Goal: Information Seeking & Learning: Find specific fact

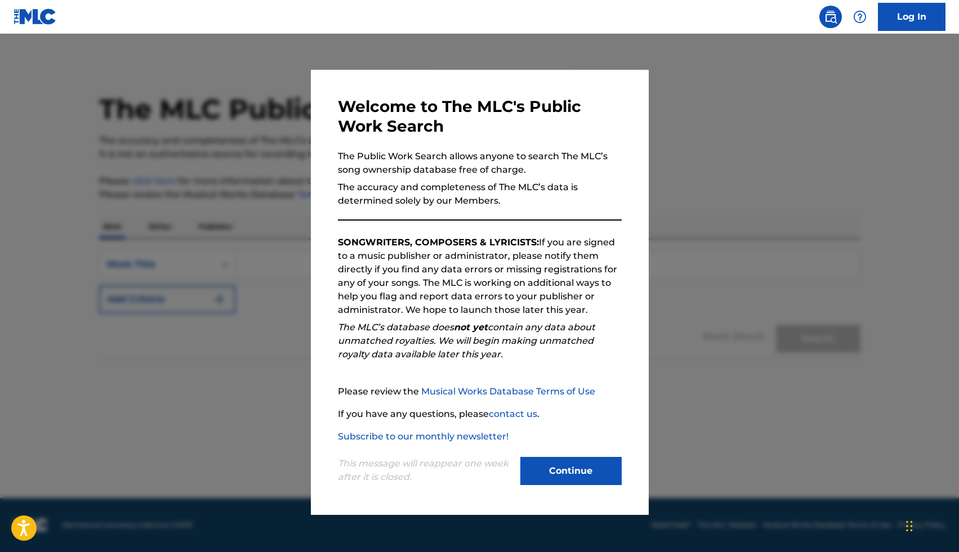
click at [551, 471] on button "Continue" at bounding box center [570, 471] width 101 height 28
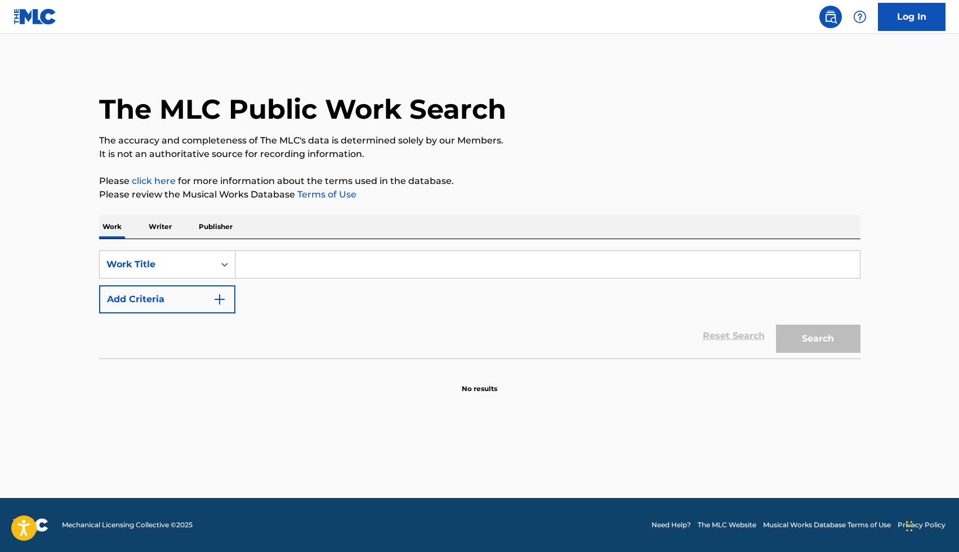
click at [280, 271] on input "Search Form" at bounding box center [547, 264] width 624 height 27
type input "Sunday Bummer"
click at [776, 325] on button "Search" at bounding box center [818, 339] width 84 height 28
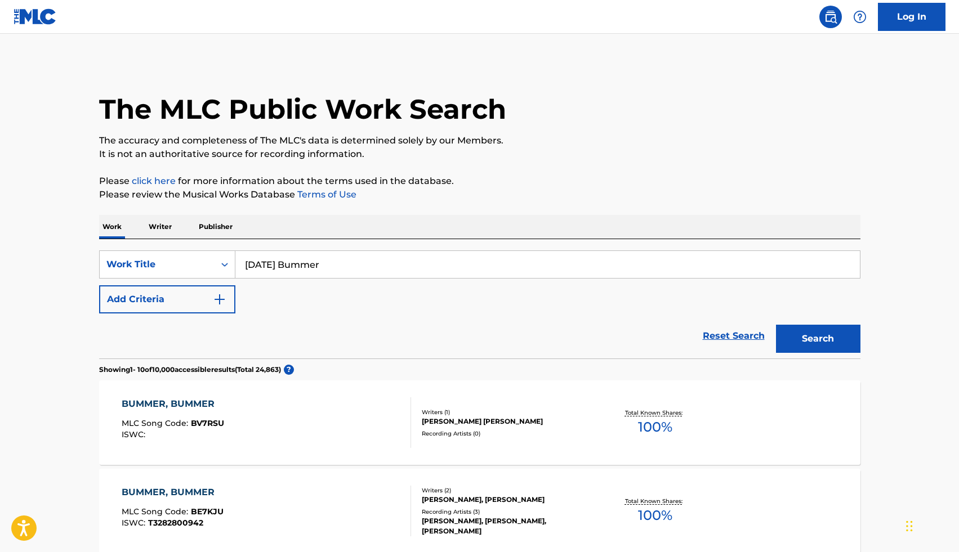
click at [206, 231] on p "Publisher" at bounding box center [215, 227] width 41 height 24
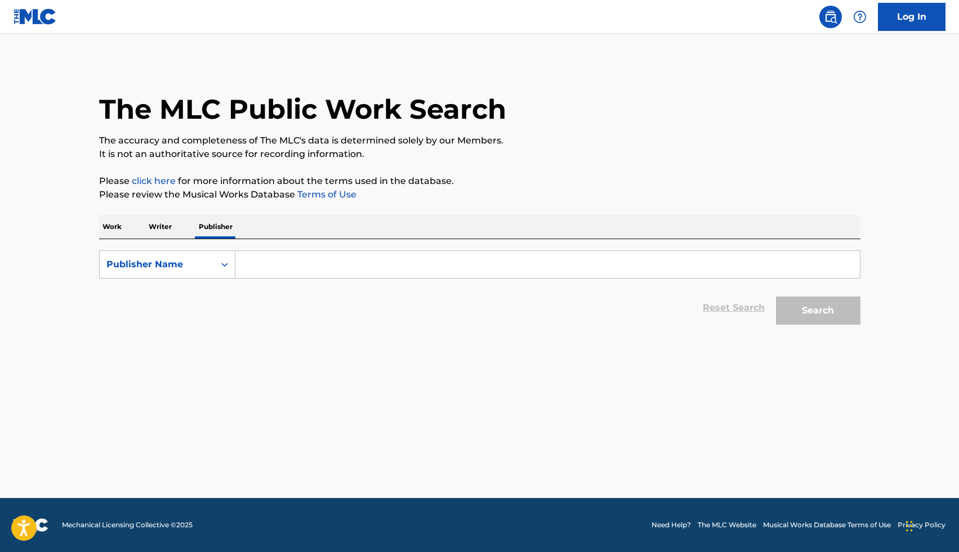
click at [260, 260] on input "Search Form" at bounding box center [547, 264] width 624 height 27
type input "Creative Vibrations"
click at [776, 297] on button "Search" at bounding box center [818, 311] width 84 height 28
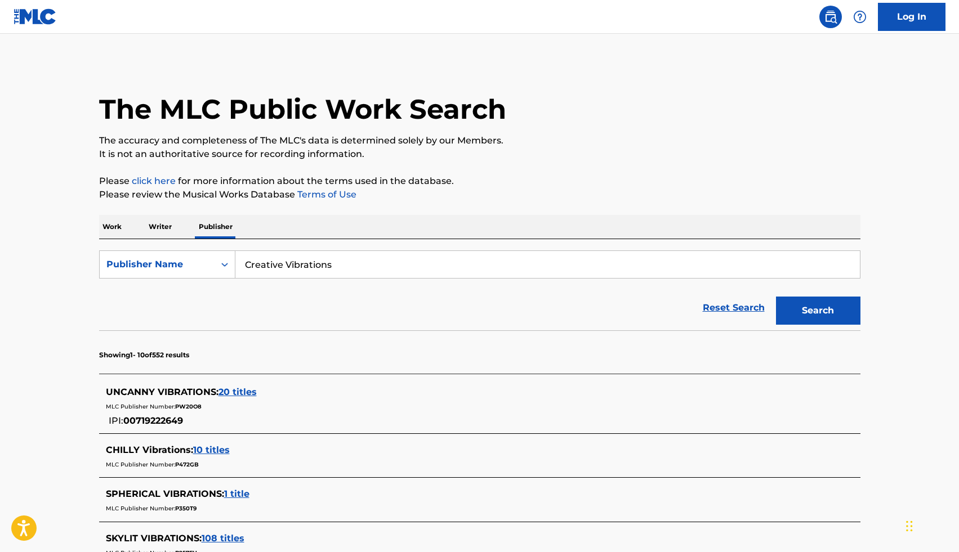
click at [166, 222] on p "Writer" at bounding box center [160, 227] width 30 height 24
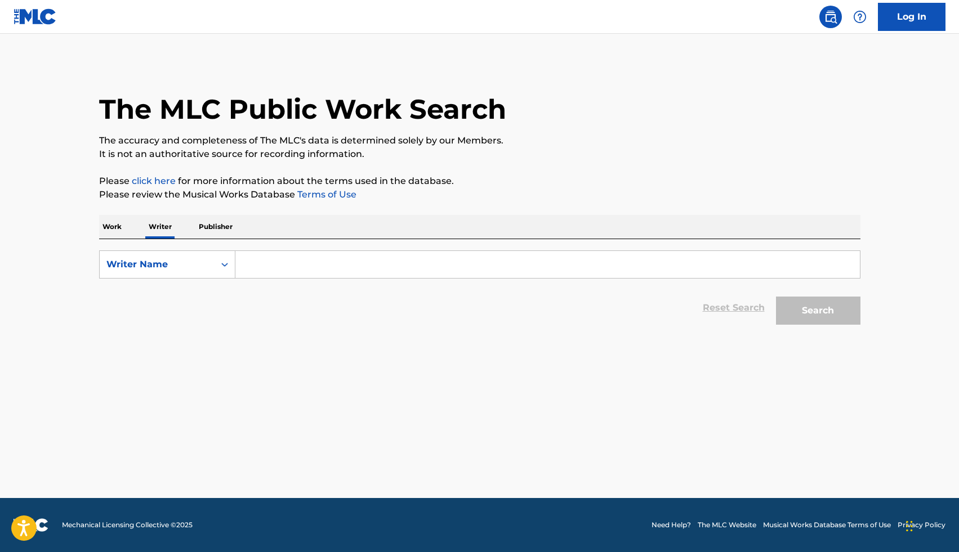
click at [282, 261] on input "Search Form" at bounding box center [547, 264] width 624 height 27
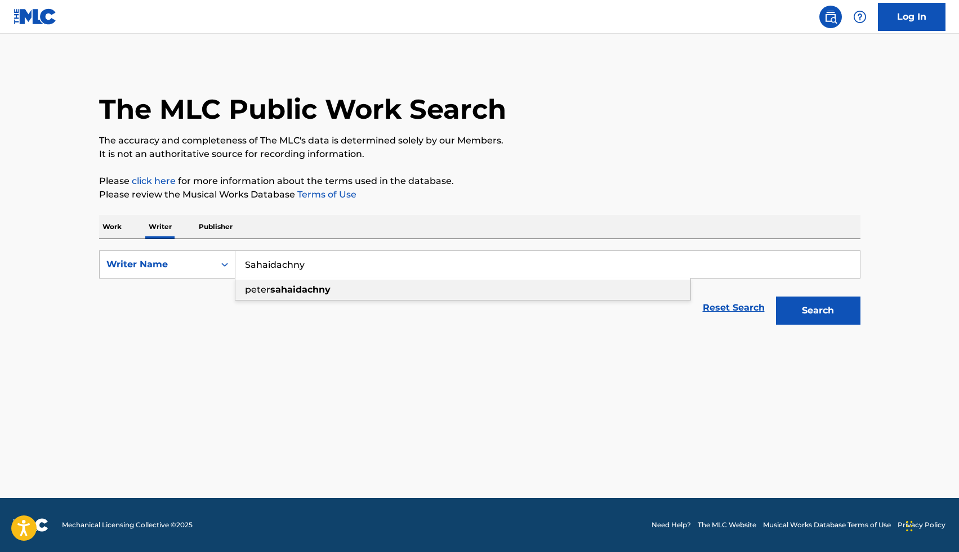
click at [270, 297] on div "peter sahaidachny" at bounding box center [462, 290] width 455 height 20
type input "[PERSON_NAME]"
click at [807, 315] on button "Search" at bounding box center [818, 311] width 84 height 28
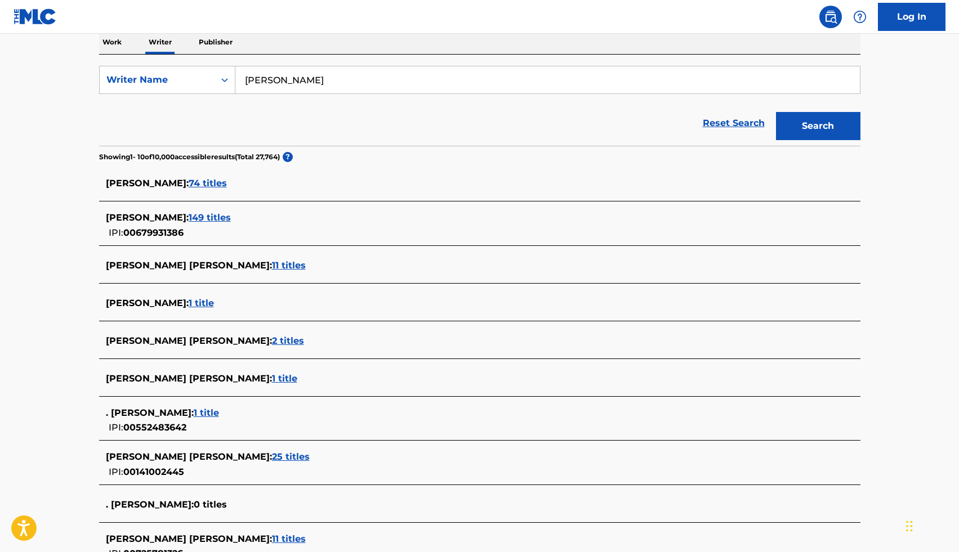
scroll to position [184, 0]
click at [227, 184] on span "74 titles" at bounding box center [208, 183] width 38 height 11
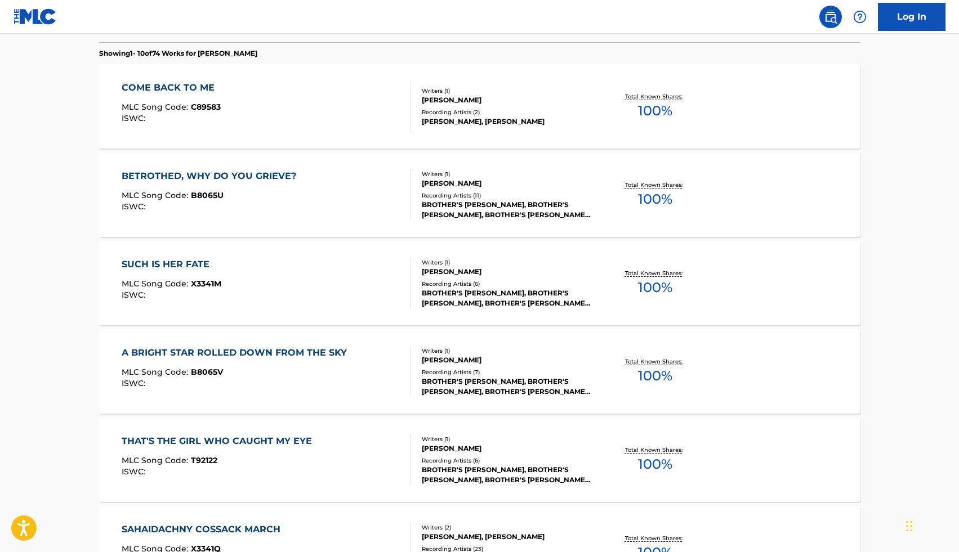
scroll to position [0, 0]
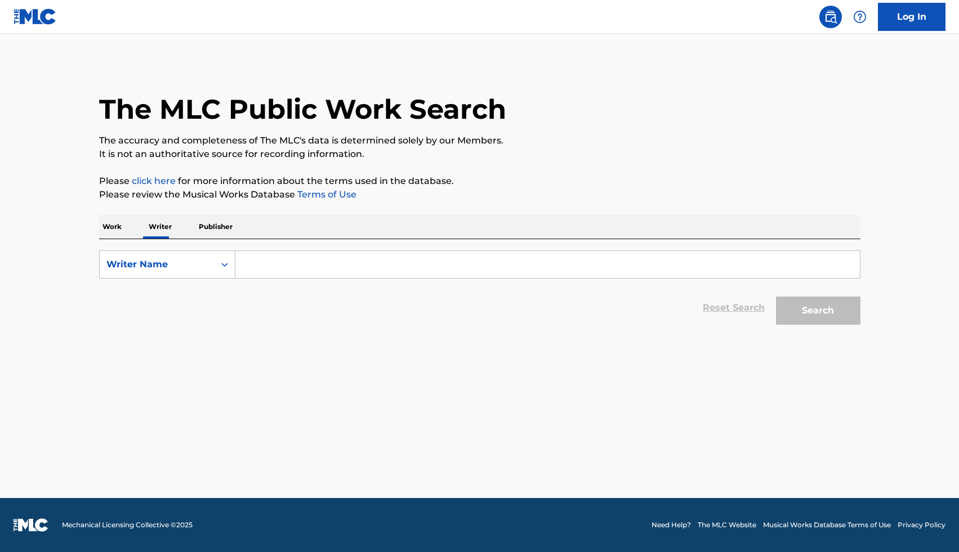
click at [274, 271] on input "Search Form" at bounding box center [547, 264] width 624 height 27
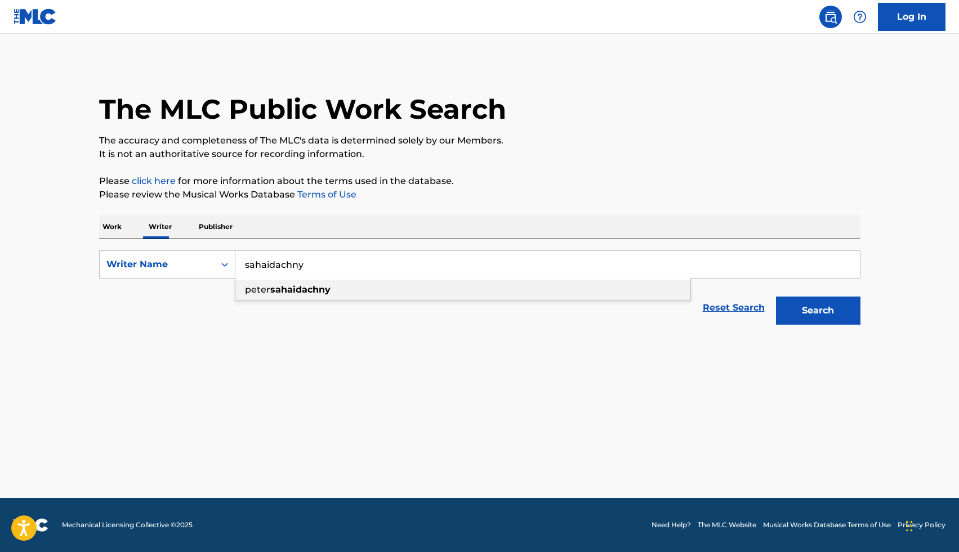
click at [287, 289] on strong "sahaidachny" at bounding box center [300, 289] width 60 height 11
type input "[PERSON_NAME]"
click at [836, 316] on button "Search" at bounding box center [818, 311] width 84 height 28
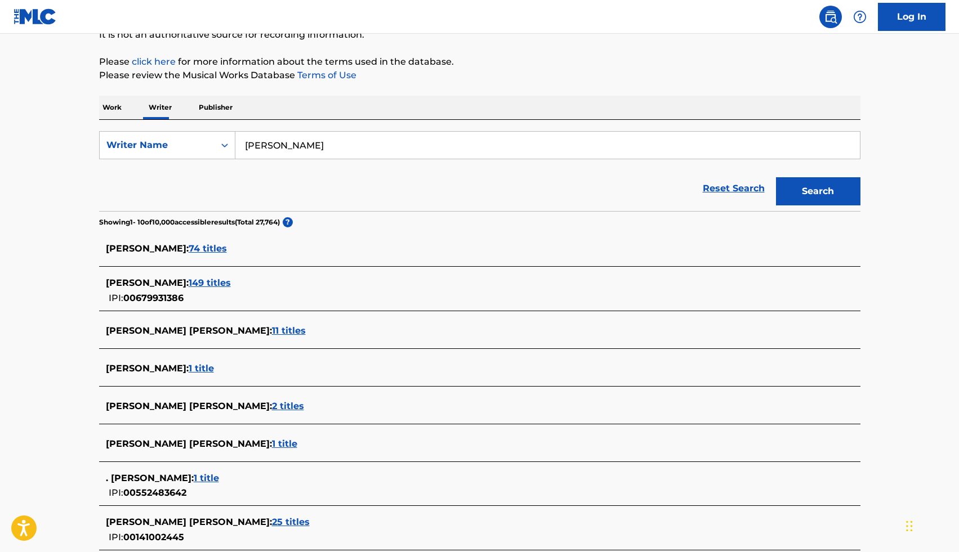
scroll to position [123, 0]
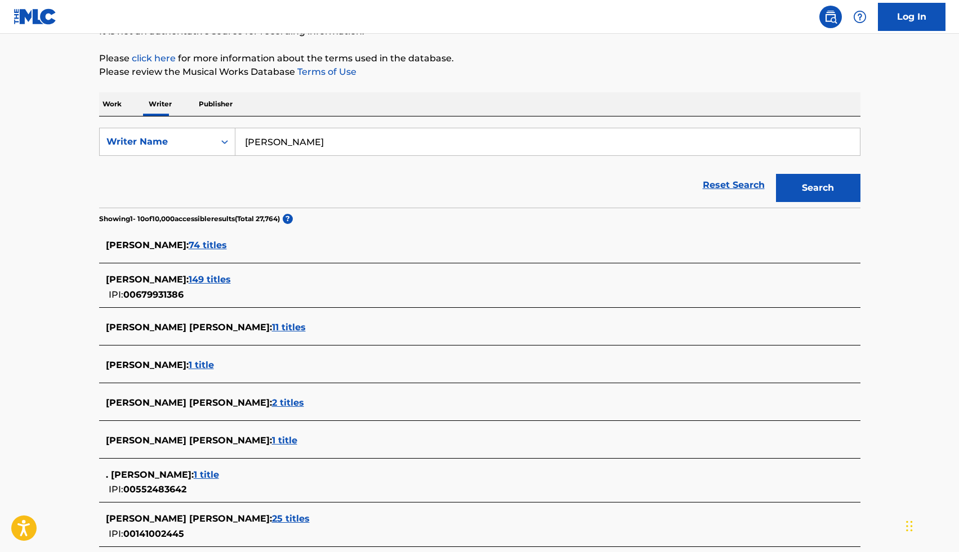
click at [231, 280] on span "149 titles" at bounding box center [210, 279] width 42 height 11
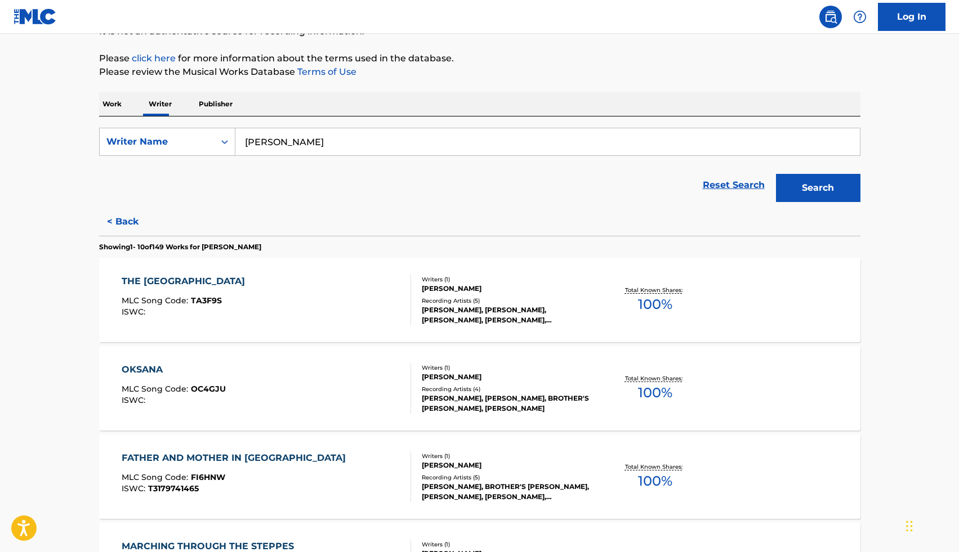
click at [338, 133] on input "[PERSON_NAME]" at bounding box center [547, 141] width 624 height 27
click at [335, 166] on div "[PERSON_NAME]" at bounding box center [462, 167] width 455 height 20
click at [132, 219] on button "< Back" at bounding box center [133, 222] width 68 height 28
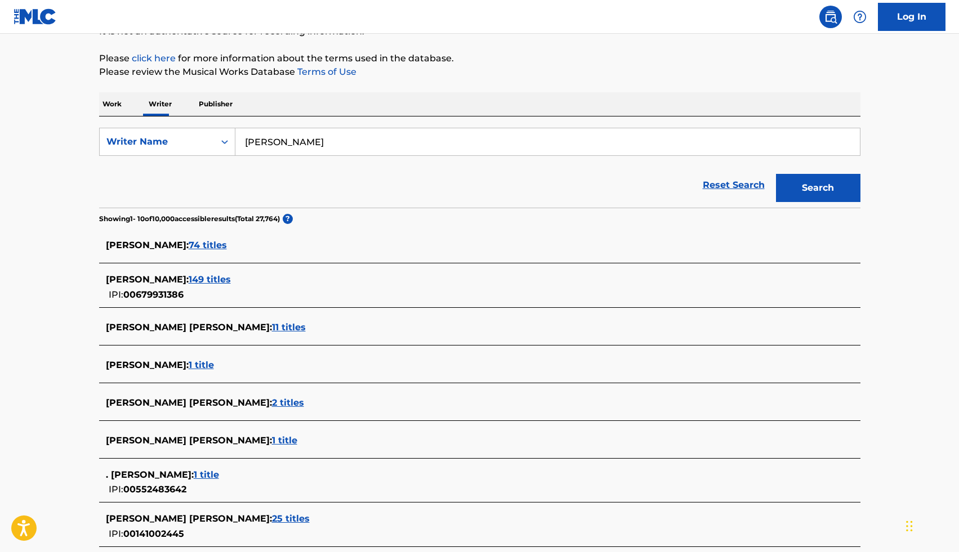
click at [227, 247] on span "74 titles" at bounding box center [208, 245] width 38 height 11
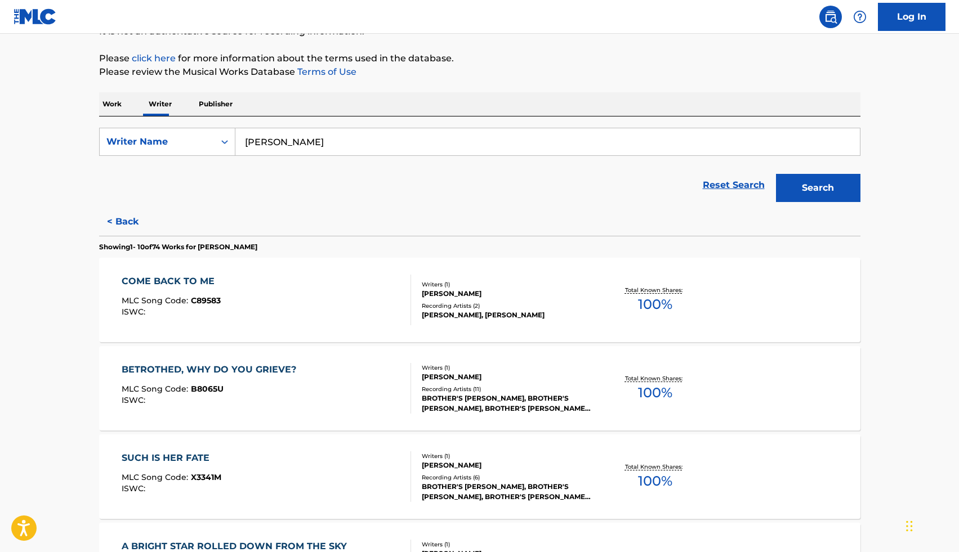
click at [115, 218] on button "< Back" at bounding box center [133, 222] width 68 height 28
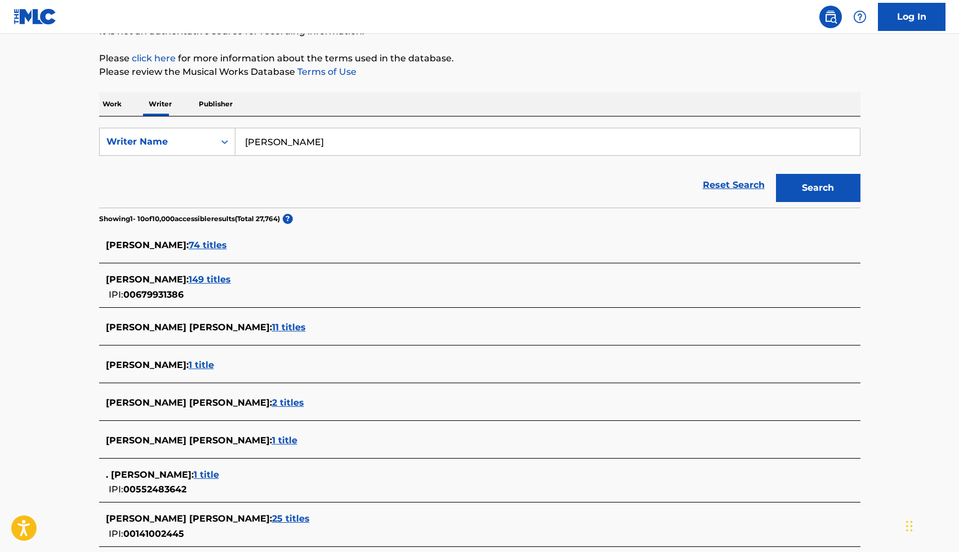
click at [231, 279] on span "149 titles" at bounding box center [210, 279] width 42 height 11
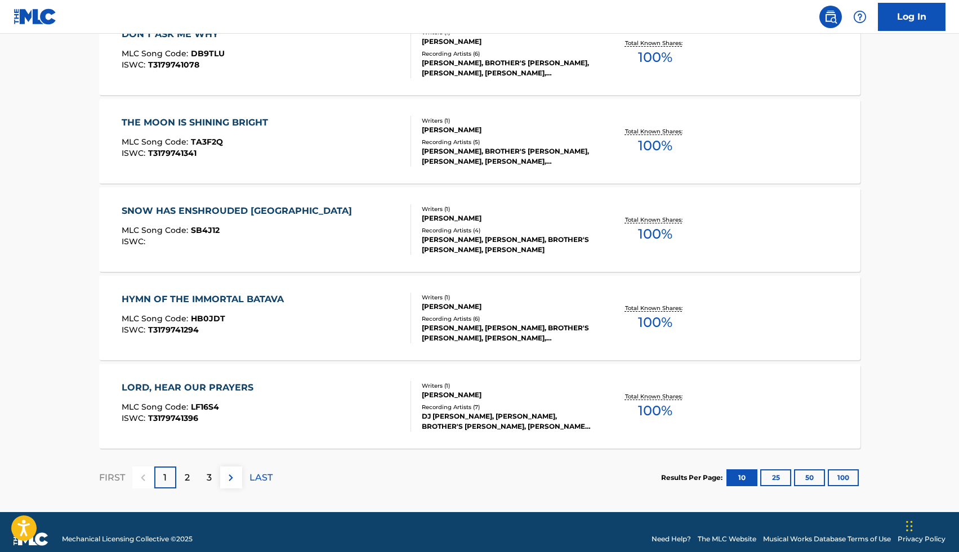
scroll to position [807, 0]
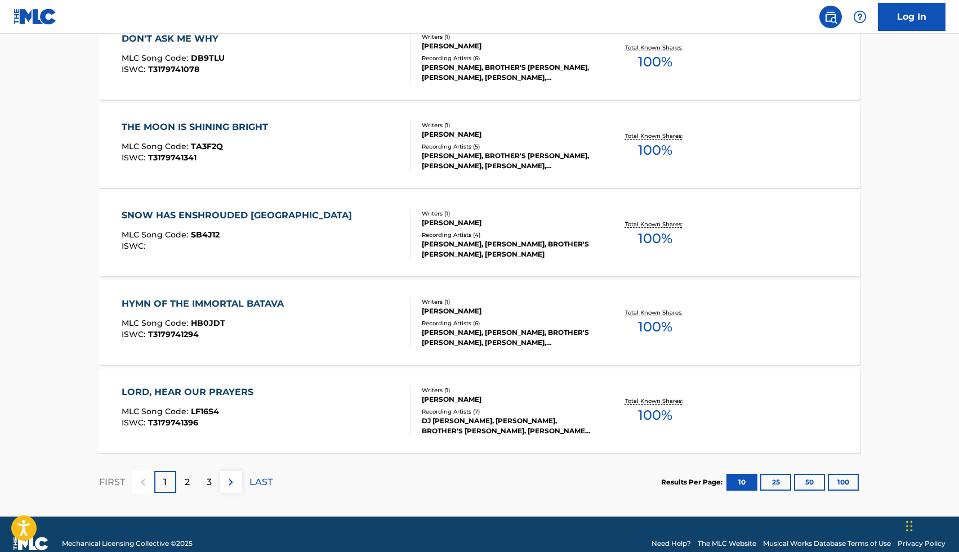
click at [597, 170] on div "THE MOON IS SHINING BRIGHT MLC Song Code : TA3F2Q ISWC : T3179741341 Writers ( …" at bounding box center [479, 146] width 761 height 84
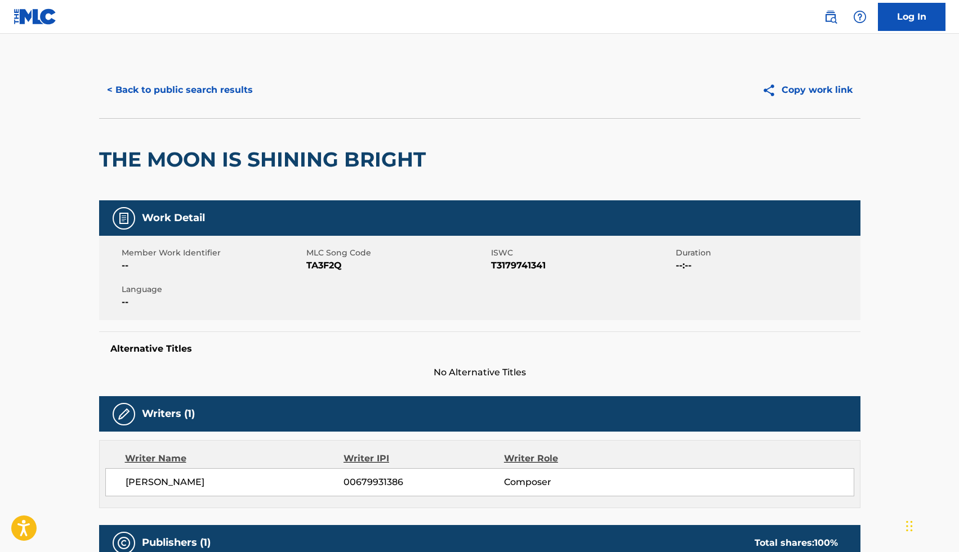
click at [114, 92] on button "< Back to public search results" at bounding box center [180, 90] width 162 height 28
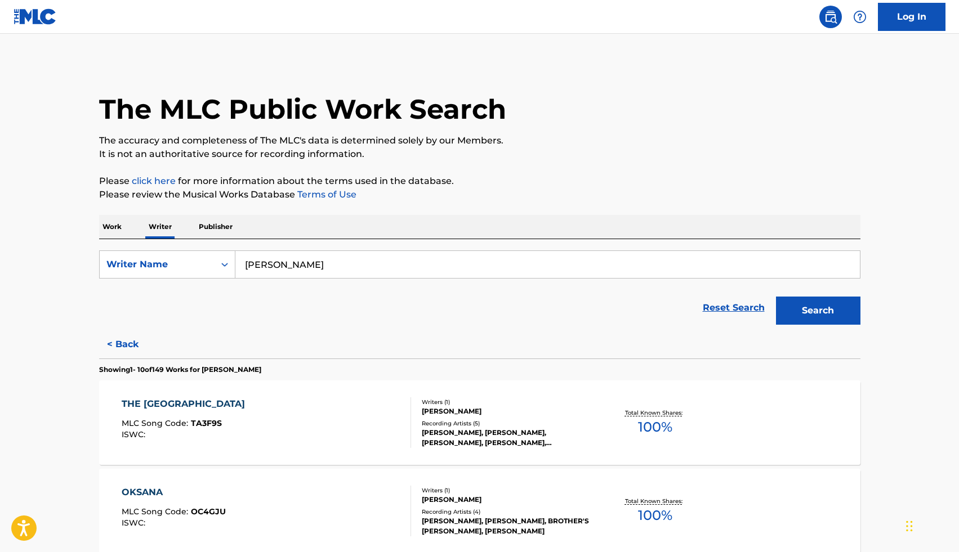
click at [793, 130] on div "The MLC Public Work Search" at bounding box center [479, 103] width 761 height 82
click at [213, 220] on p "Publisher" at bounding box center [215, 227] width 41 height 24
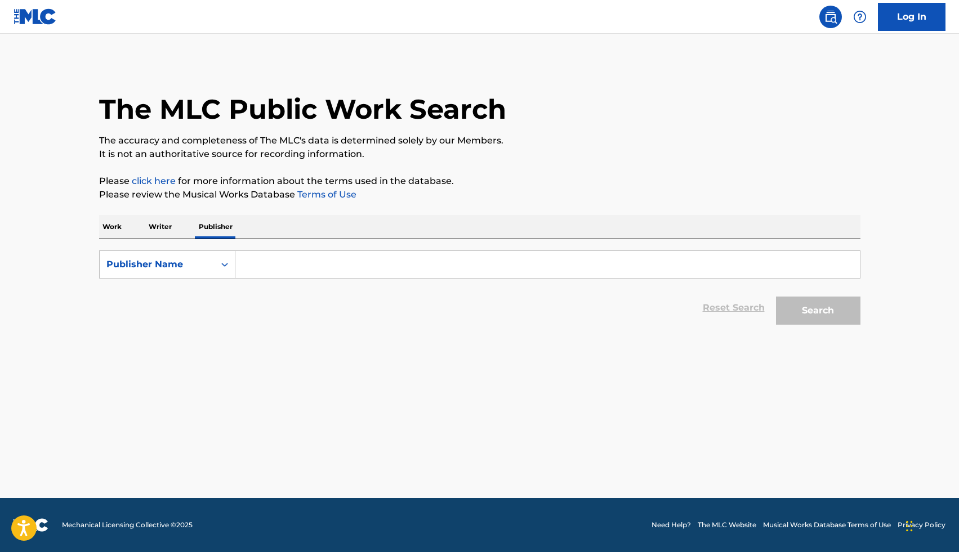
click at [112, 222] on p "Work" at bounding box center [112, 227] width 26 height 24
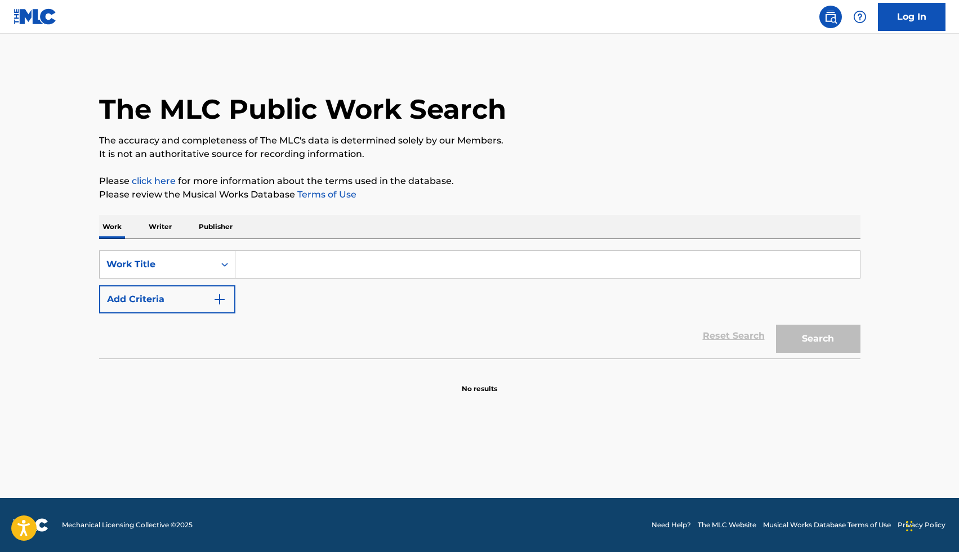
click at [499, 163] on div "The MLC Public Work Search The accuracy and completeness of The MLC's data is d…" at bounding box center [480, 228] width 788 height 332
click at [28, 34] on main "The MLC Public Work Search The accuracy and completeness of The MLC's data is d…" at bounding box center [479, 266] width 959 height 465
click at [28, 21] on img at bounding box center [35, 16] width 43 height 16
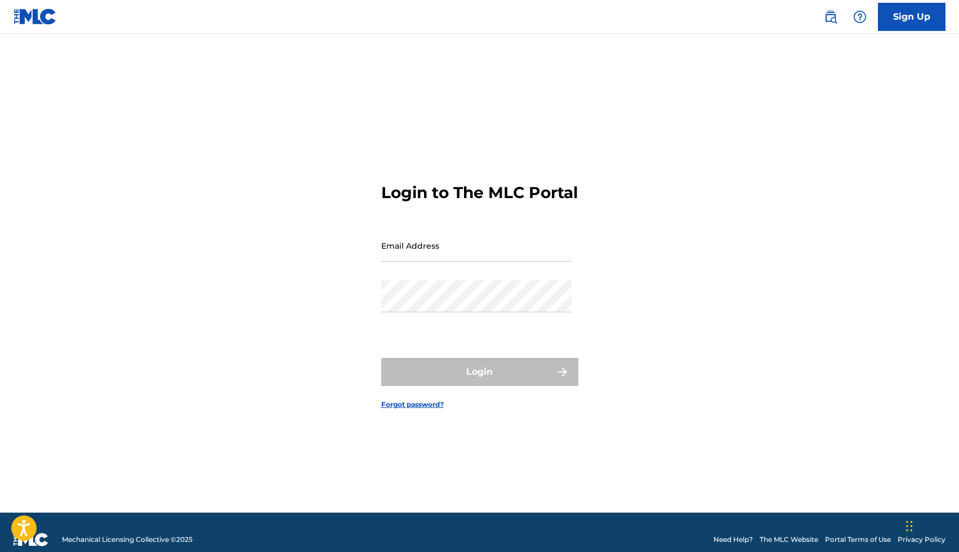
click at [801, 153] on div "Login to The MLC Portal Email Address Password Login Forgot password?" at bounding box center [480, 287] width 788 height 451
